Goal: Find contact information: Find contact information

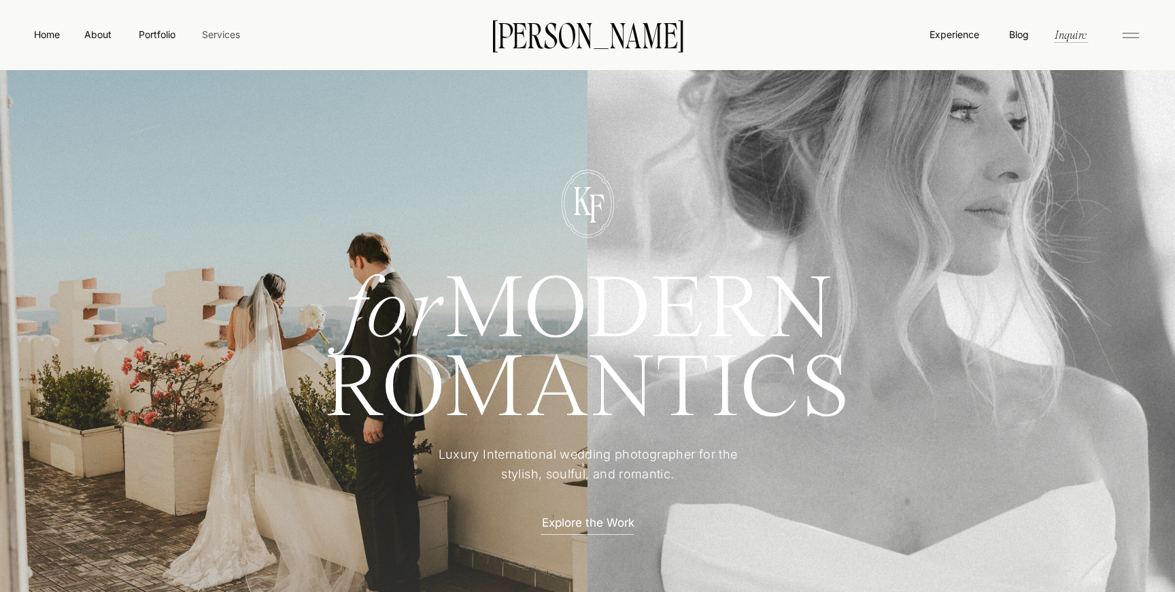
click at [226, 33] on nav "Services" at bounding box center [221, 34] width 40 height 14
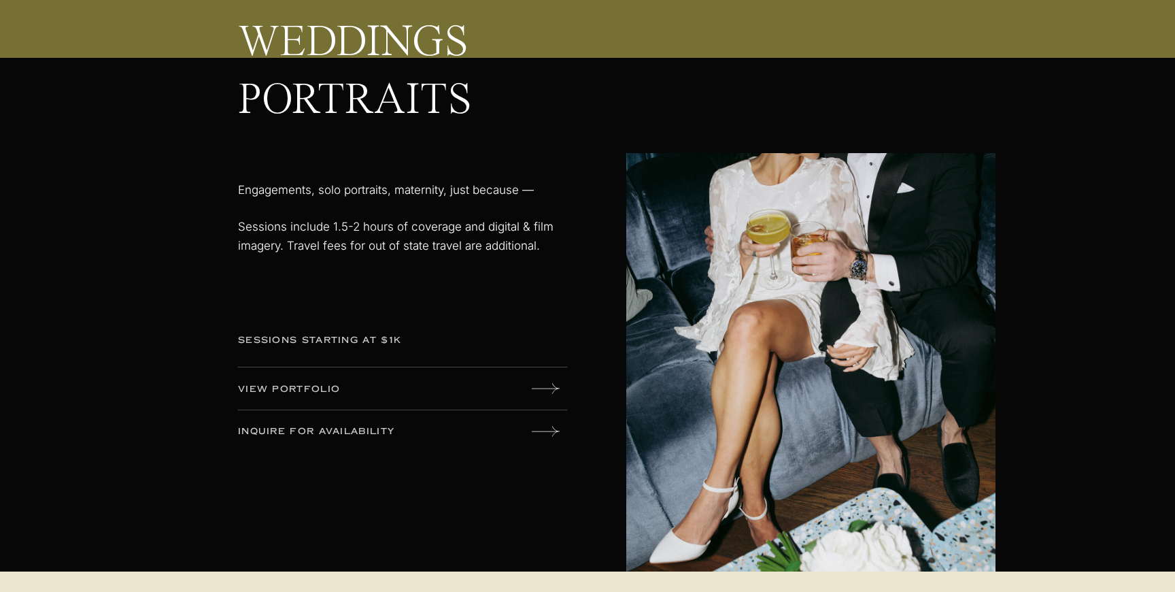
scroll to position [1794, 0]
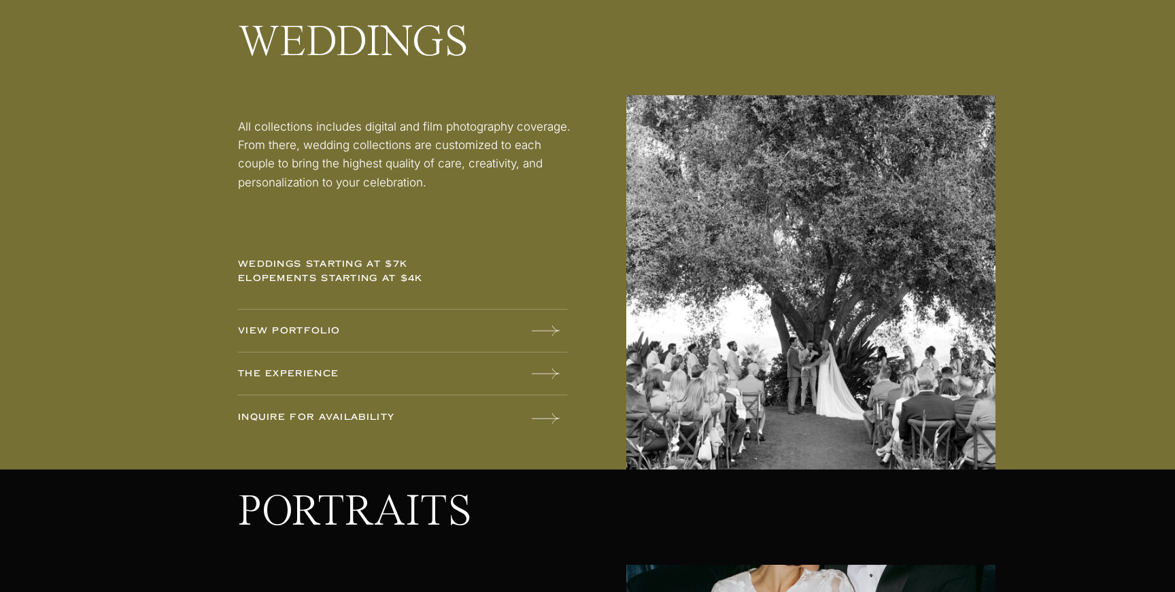
click at [290, 412] on p "INQUIRE FOR AVAILABILITY" at bounding box center [344, 417] width 213 height 15
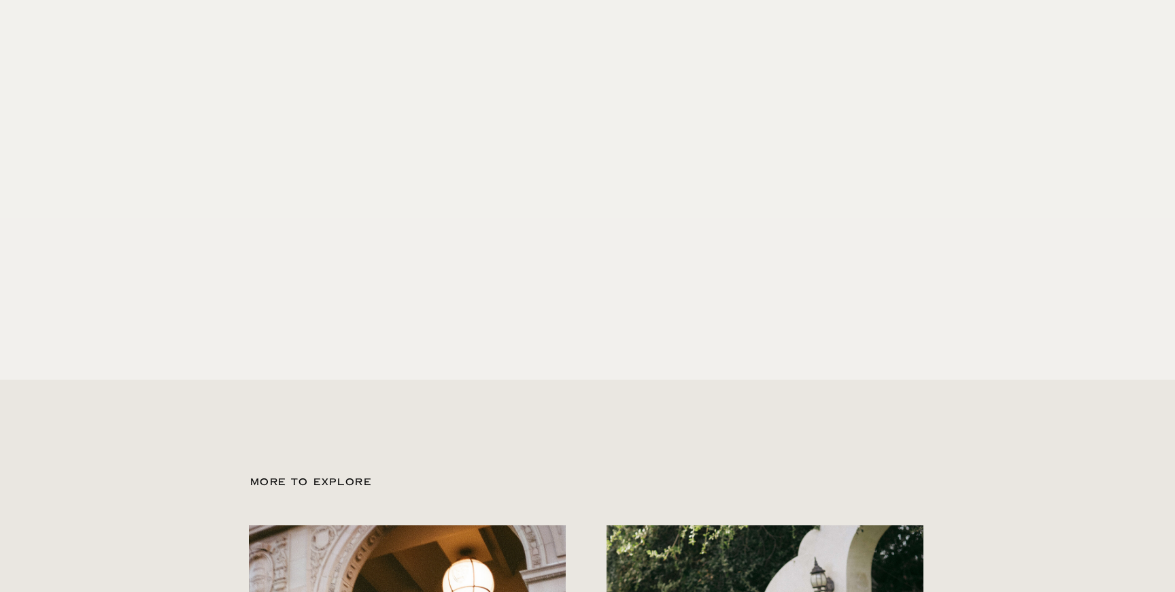
scroll to position [1118, 0]
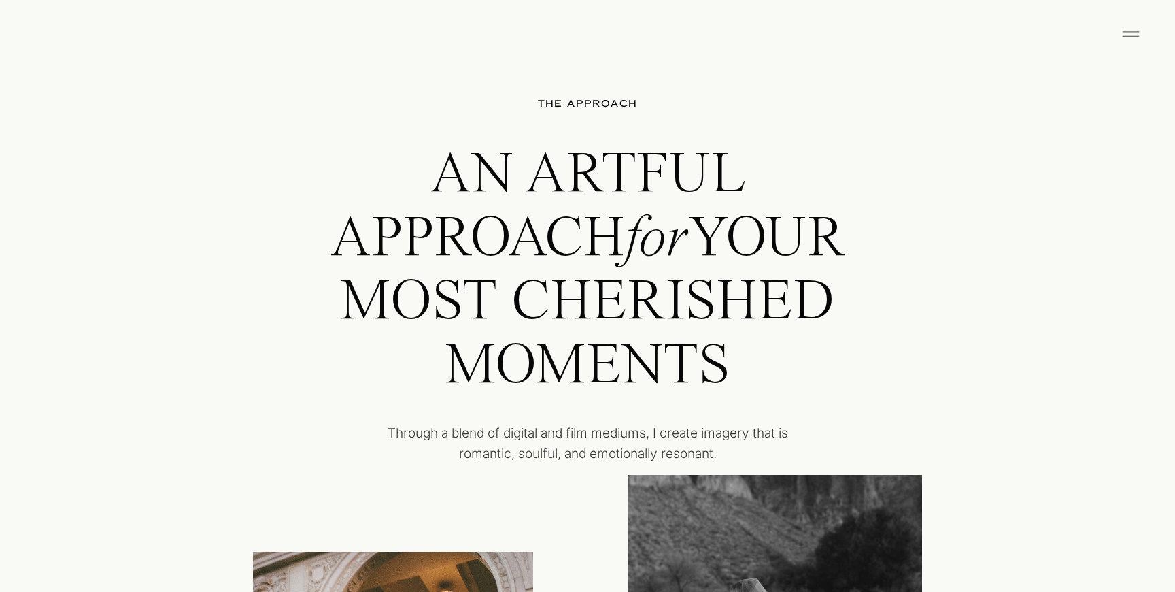
scroll to position [3721, 0]
